Goal: Information Seeking & Learning: Learn about a topic

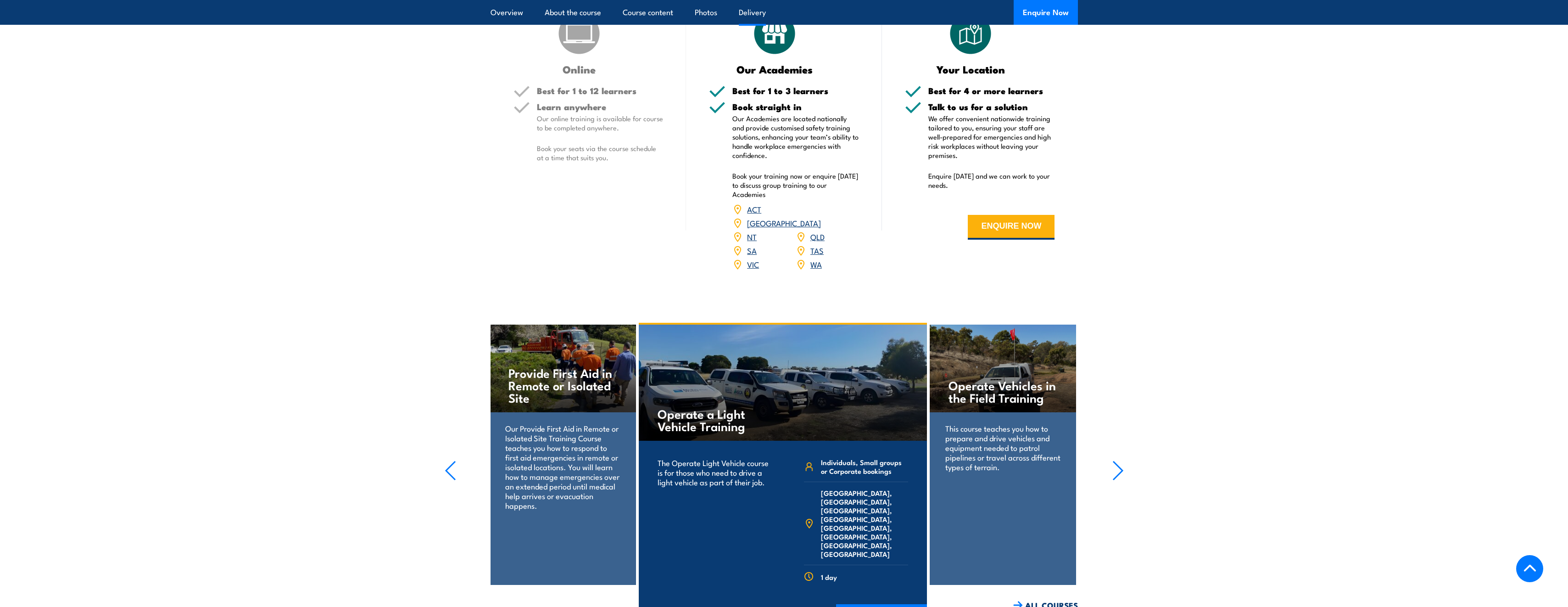
scroll to position [1193, 0]
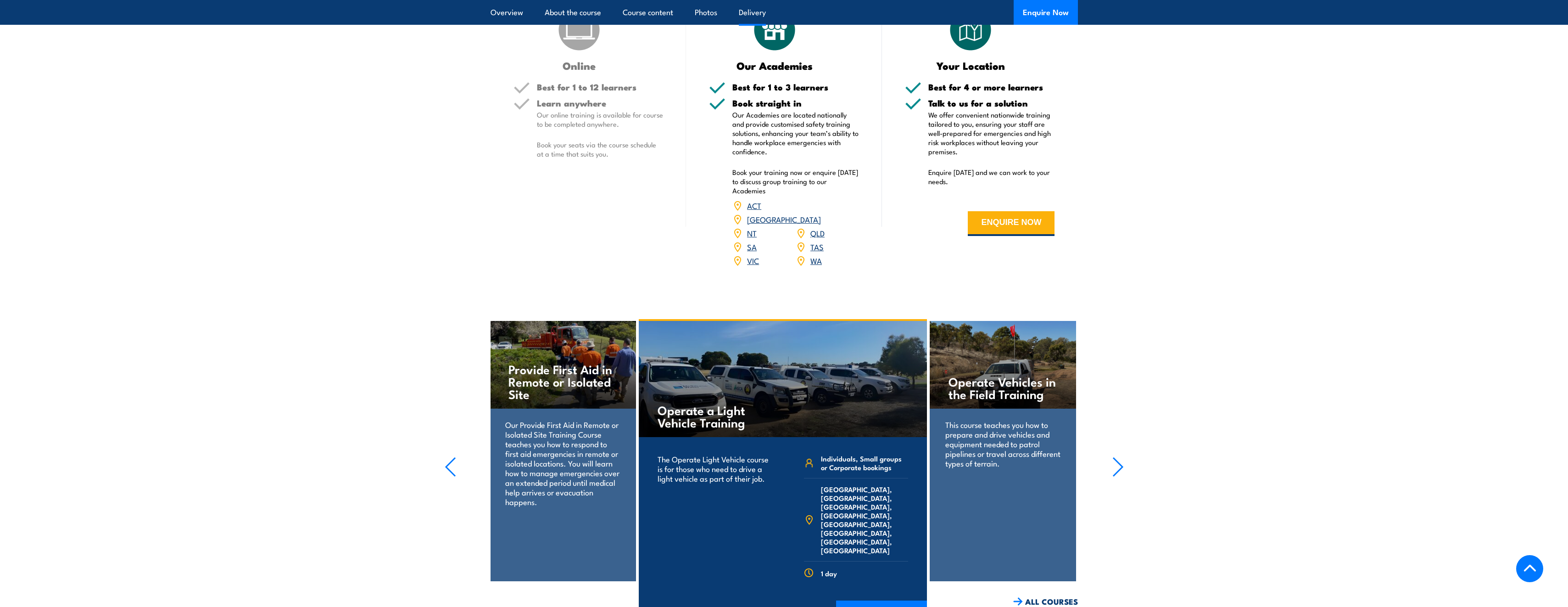
click at [814, 227] on link "QLD" at bounding box center [817, 233] width 14 height 11
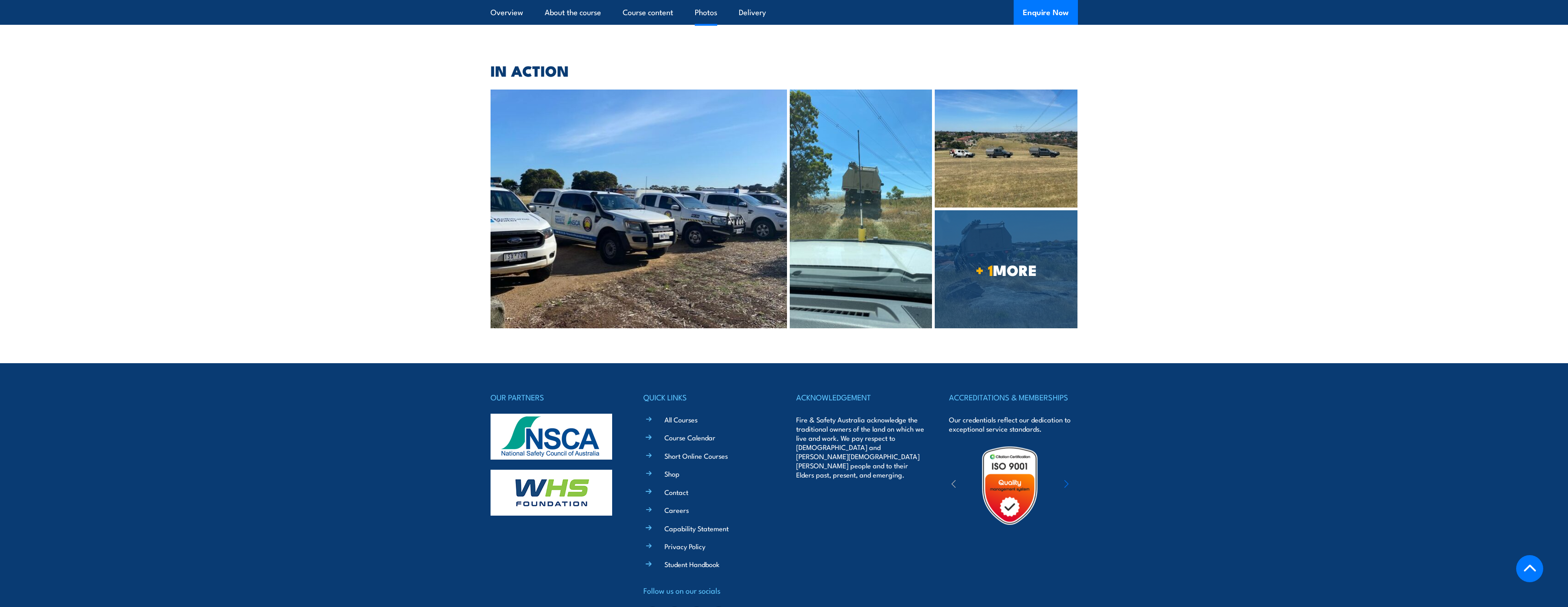
scroll to position [1825, 0]
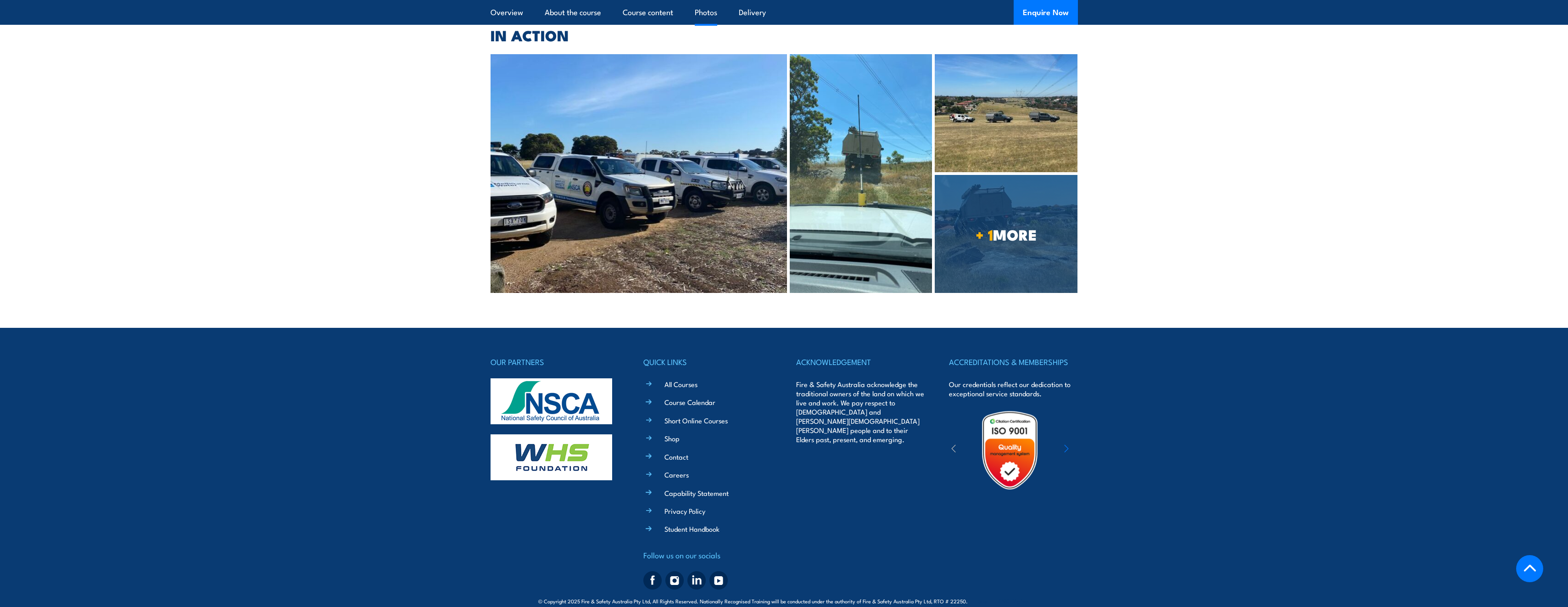
click at [1377, 156] on section "IN ACTION + 1 MORE ‹" at bounding box center [784, 161] width 1568 height 264
click at [679, 452] on link "Contact" at bounding box center [676, 457] width 24 height 10
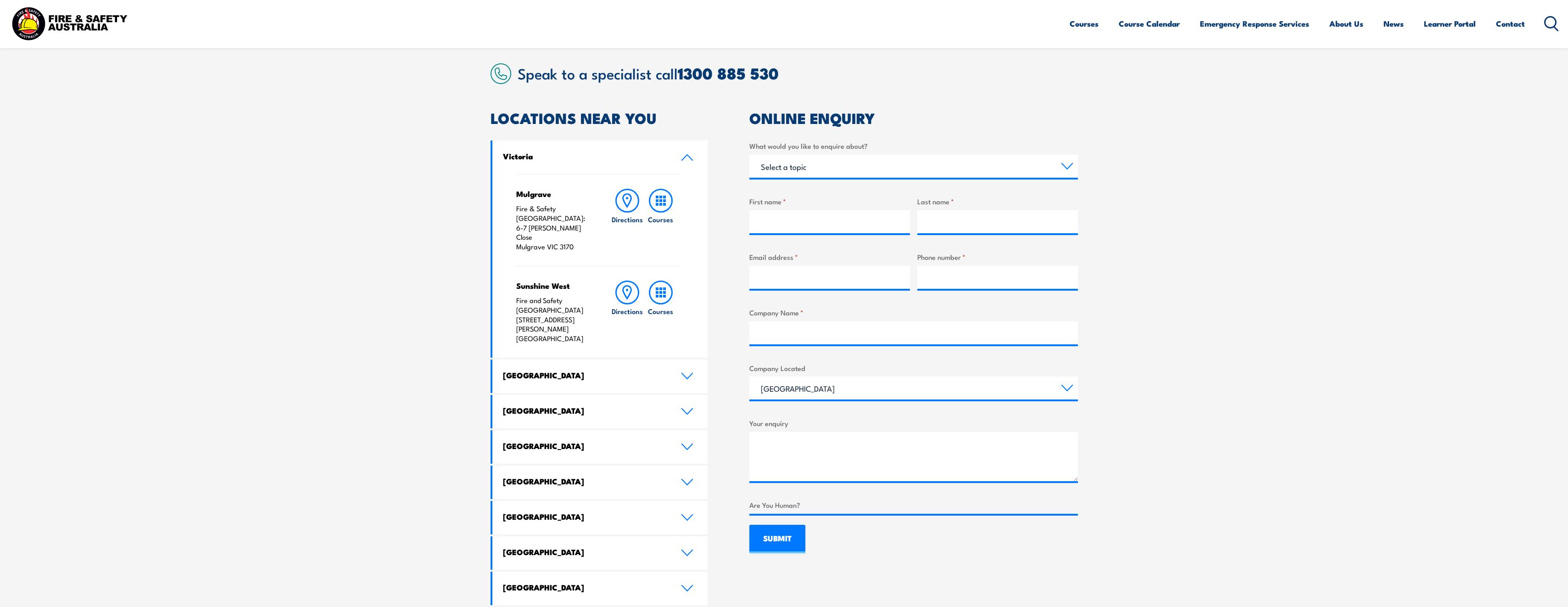
scroll to position [230, 0]
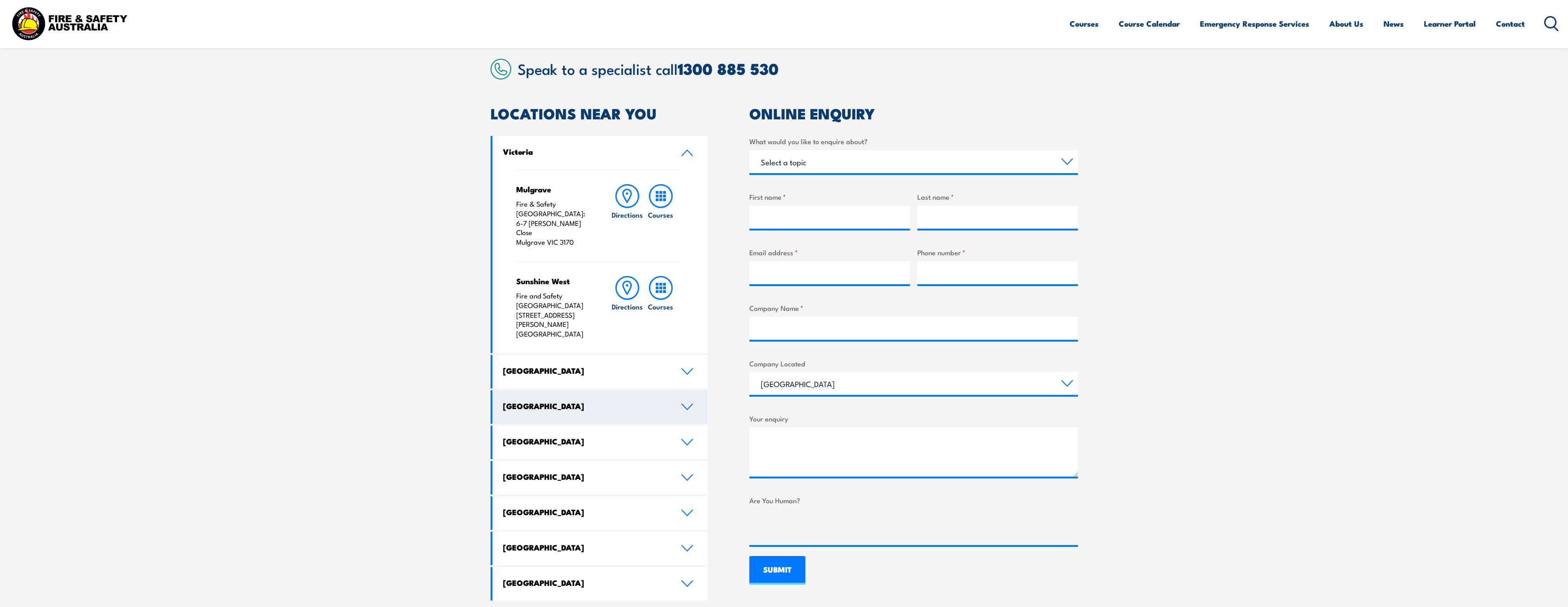
click at [584, 401] on h4 "Queensland" at bounding box center [585, 405] width 164 height 10
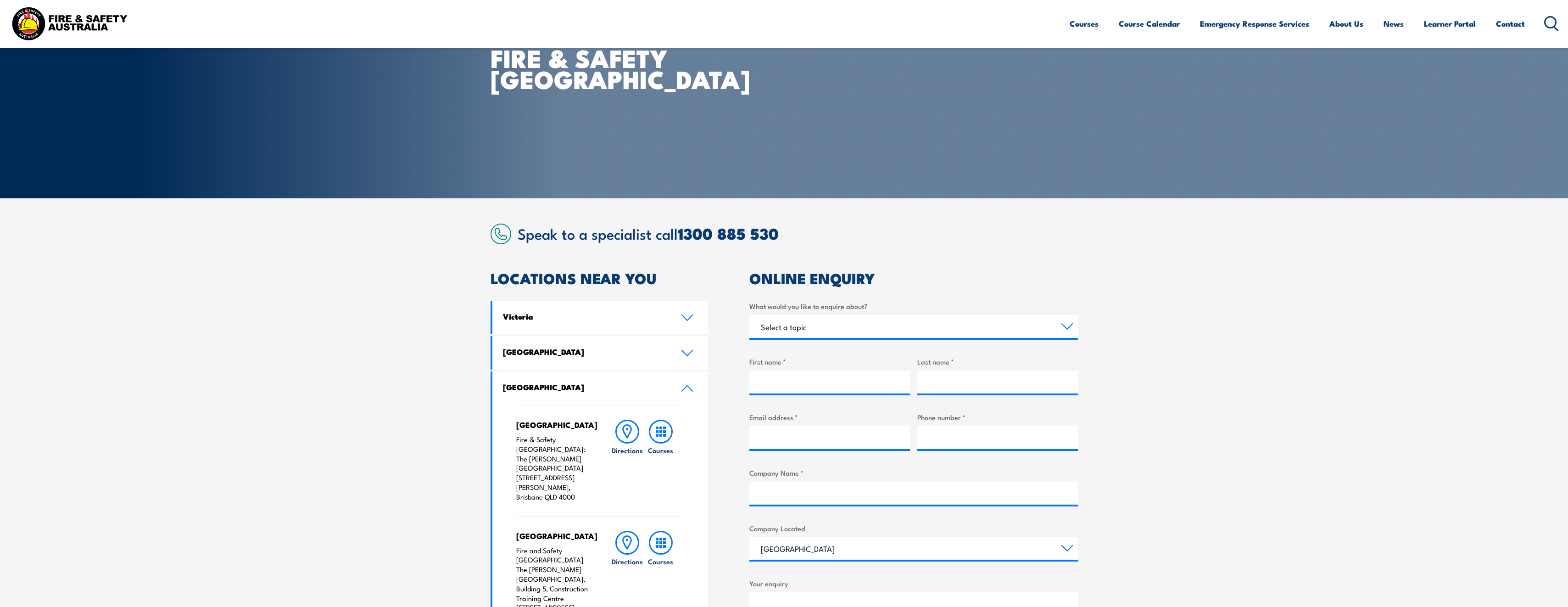
scroll to position [0, 0]
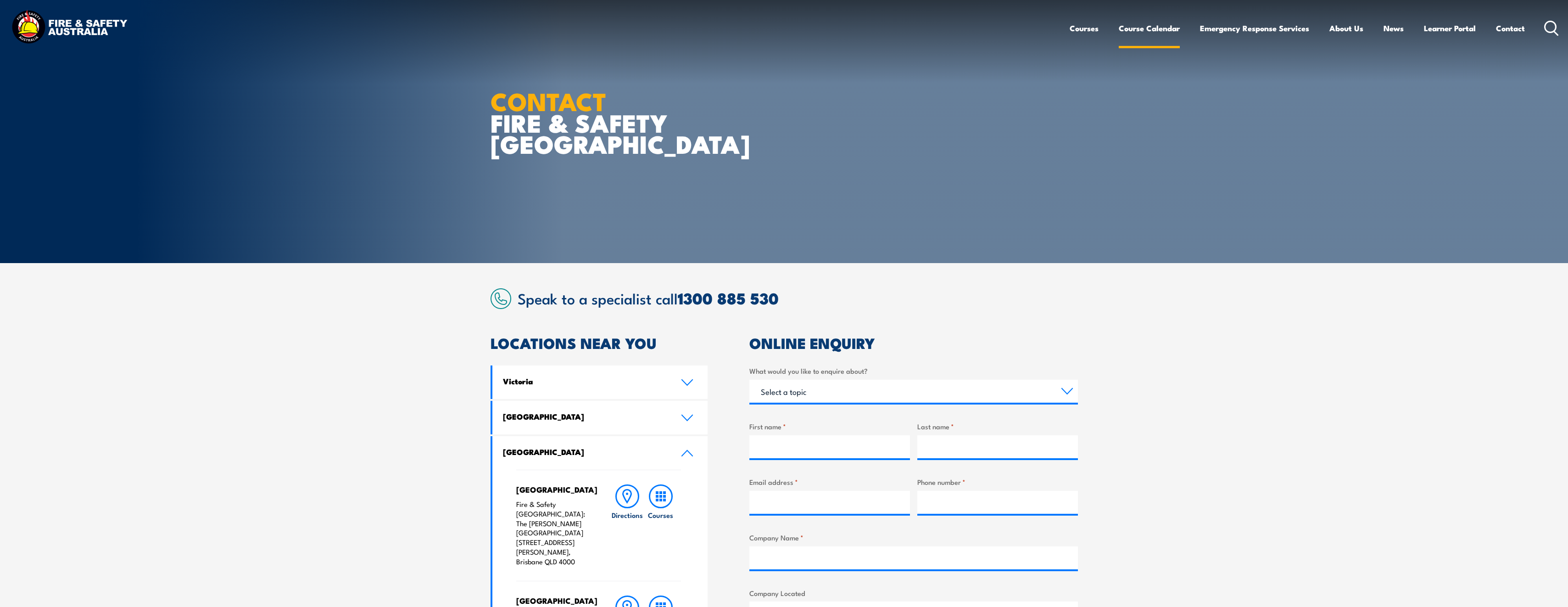
click at [1143, 31] on link "Course Calendar" at bounding box center [1149, 28] width 61 height 24
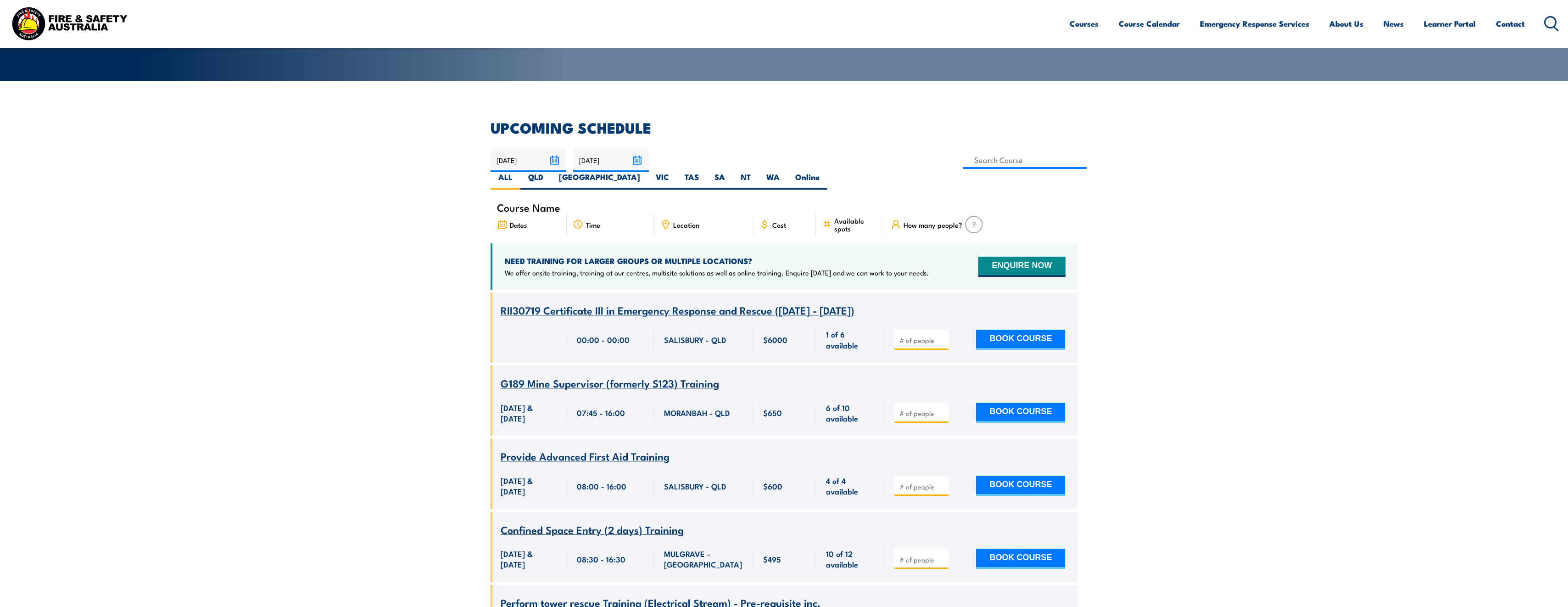
scroll to position [184, 0]
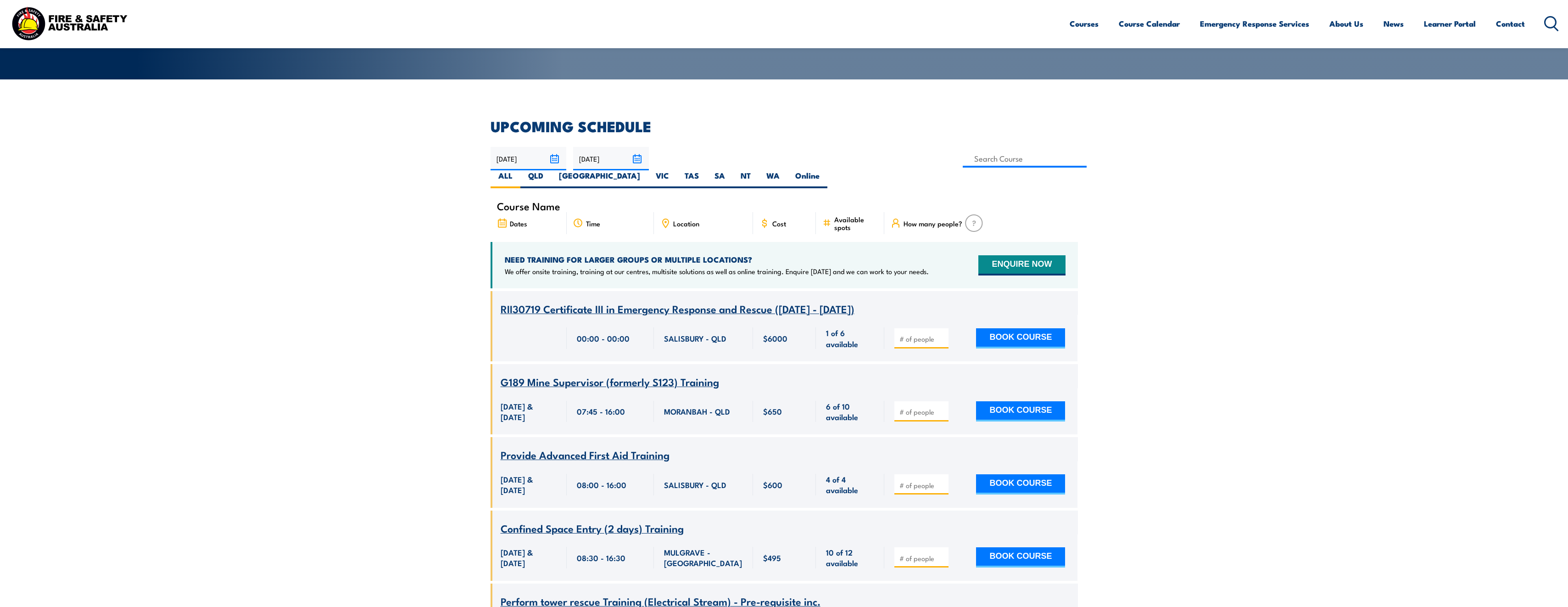
click at [691, 219] on span "Location" at bounding box center [686, 223] width 26 height 8
click at [551, 170] on label "QLD" at bounding box center [536, 179] width 31 height 18
click at [549, 170] on input "QLD" at bounding box center [547, 174] width 6 height 6
radio input "true"
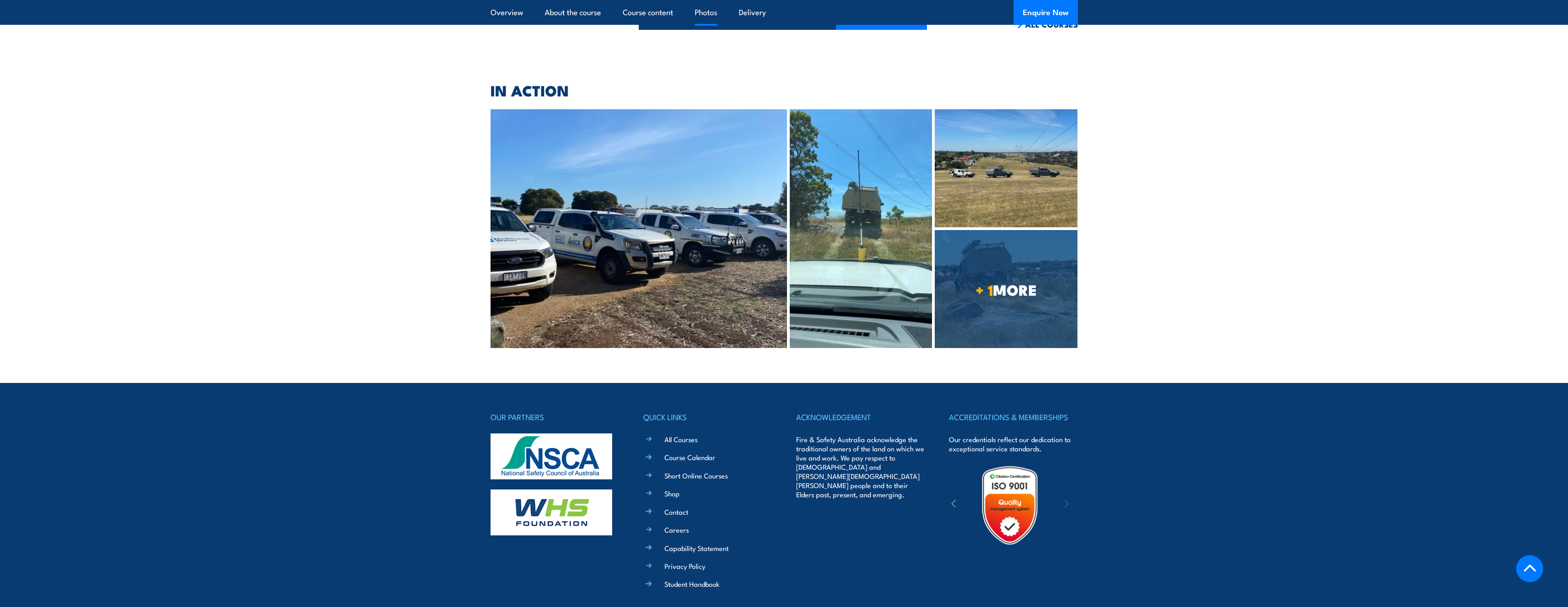
scroll to position [1641, 0]
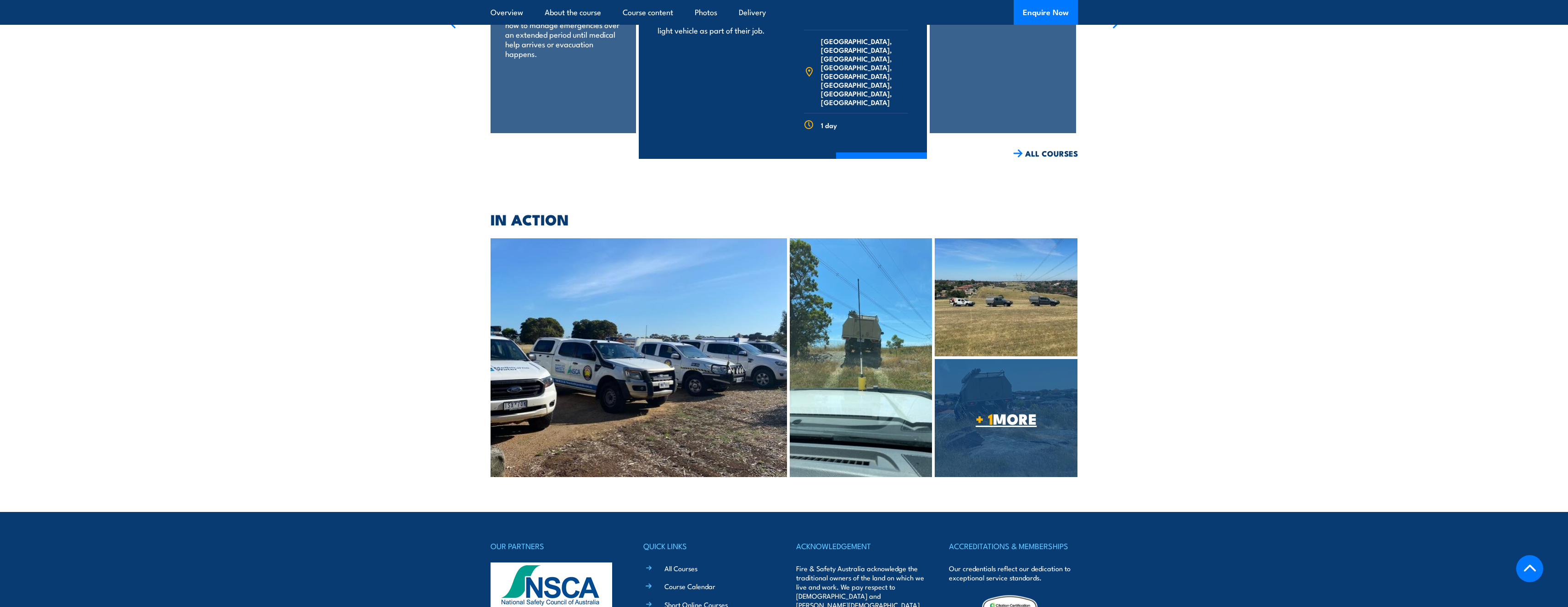
click at [995, 379] on link "+ 1 MORE" at bounding box center [1006, 418] width 142 height 118
